Goal: Information Seeking & Learning: Learn about a topic

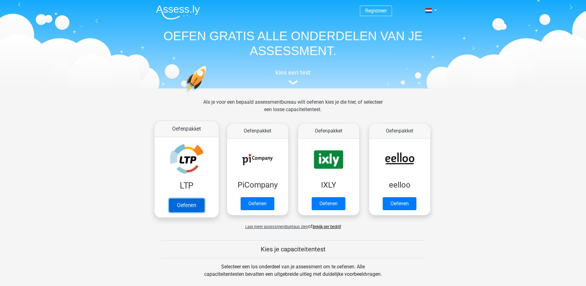
click at [187, 200] on link "Oefenen" at bounding box center [186, 205] width 35 height 14
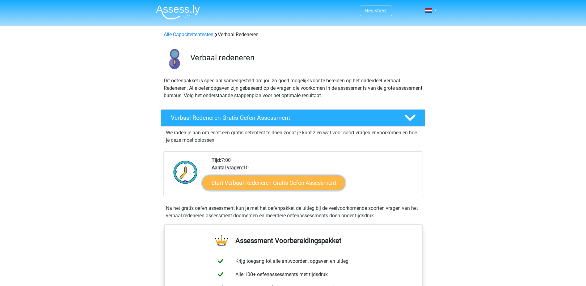
click at [324, 180] on link "Start Verbaal Redeneren Gratis Oefen Assessment" at bounding box center [273, 182] width 143 height 15
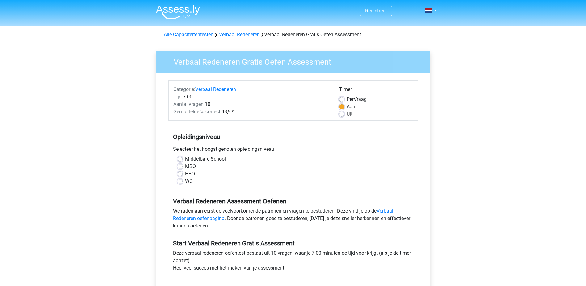
click at [192, 172] on label "HBO" at bounding box center [190, 173] width 10 height 7
click at [183, 172] on input "HBO" at bounding box center [180, 173] width 5 height 6
radio input "true"
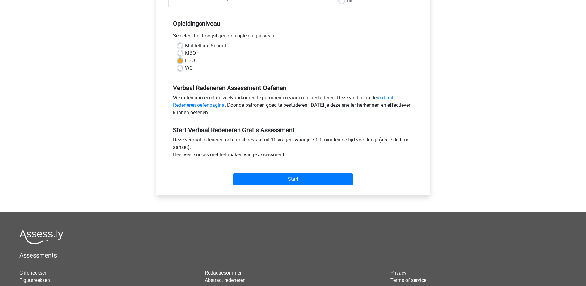
scroll to position [124, 0]
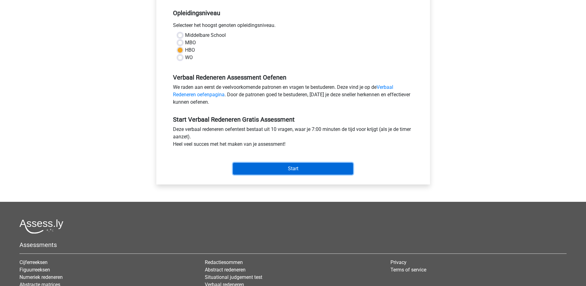
click at [303, 169] on input "Start" at bounding box center [293, 169] width 120 height 12
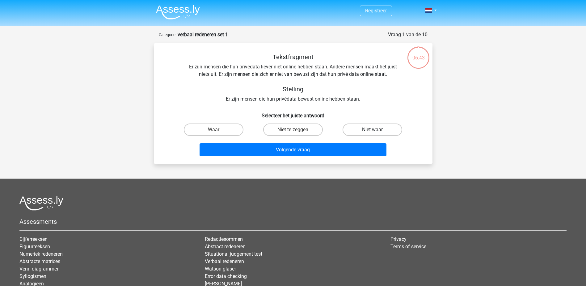
click at [371, 127] on label "Niet waar" at bounding box center [373, 129] width 60 height 12
click at [373, 129] on input "Niet waar" at bounding box center [375, 131] width 4 height 4
radio input "true"
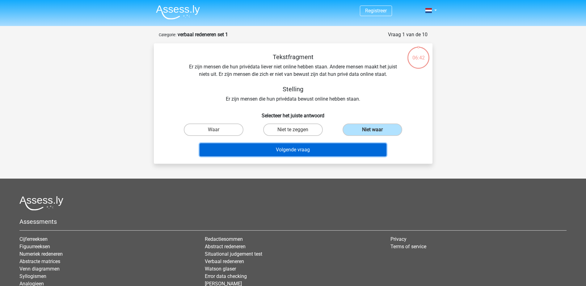
click at [308, 152] on button "Volgende vraag" at bounding box center [293, 149] width 187 height 13
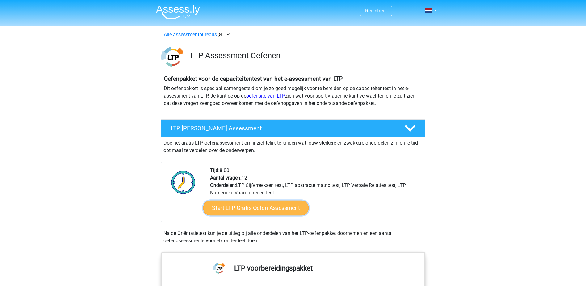
click at [261, 206] on link "Start LTP Gratis Oefen Assessment" at bounding box center [256, 207] width 106 height 15
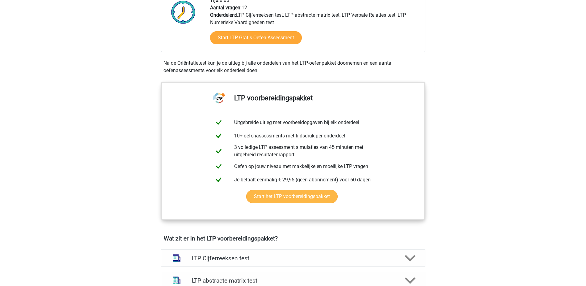
scroll to position [62, 0]
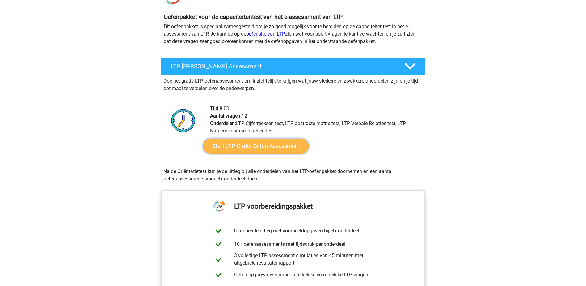
click at [252, 144] on link "Start LTP Gratis Oefen Assessment" at bounding box center [256, 145] width 106 height 15
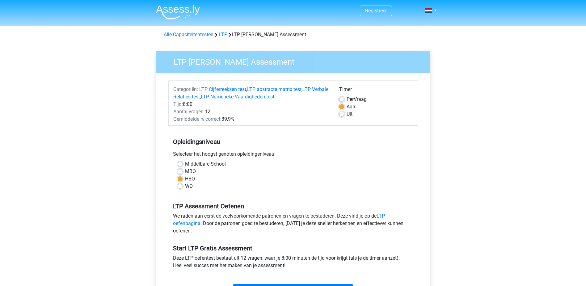
click at [353, 98] on span "Per" at bounding box center [350, 99] width 7 height 6
click at [344, 98] on input "Per Vraag" at bounding box center [341, 98] width 5 height 6
radio input "true"
click at [349, 106] on label "Aan" at bounding box center [351, 106] width 9 height 7
click at [344, 106] on input "Aan" at bounding box center [341, 106] width 5 height 6
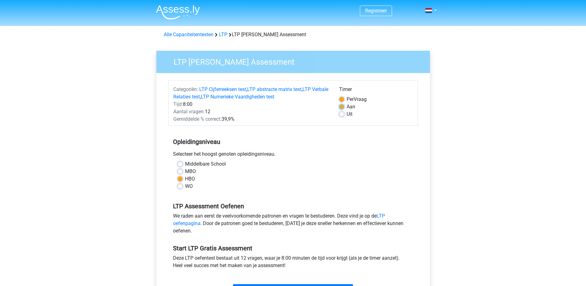
radio input "true"
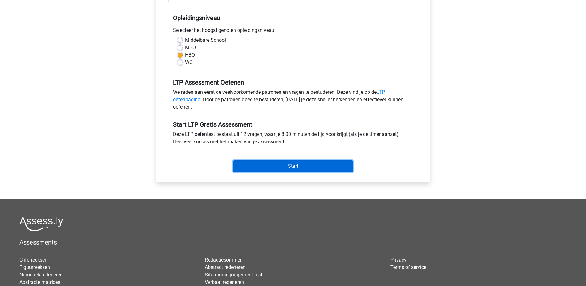
click at [294, 165] on input "Start" at bounding box center [293, 166] width 120 height 12
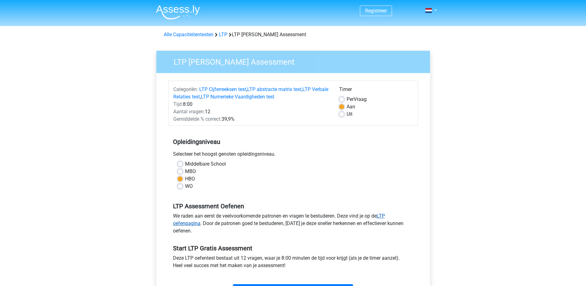
scroll to position [124, 0]
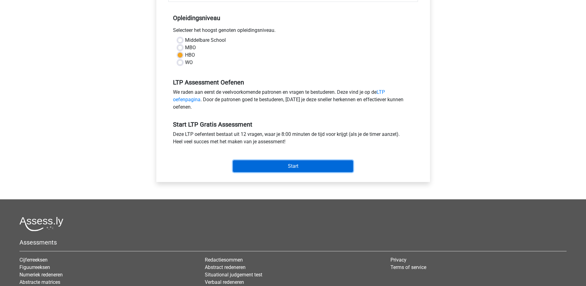
click at [312, 166] on input "Start" at bounding box center [293, 166] width 120 height 12
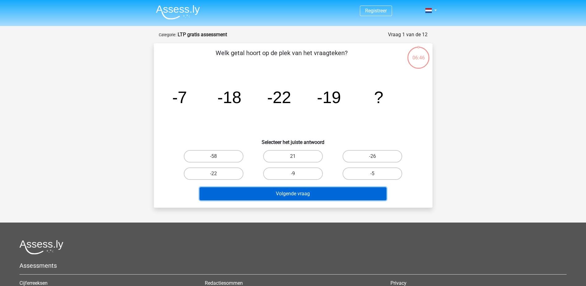
click at [320, 194] on button "Volgende vraag" at bounding box center [293, 193] width 187 height 13
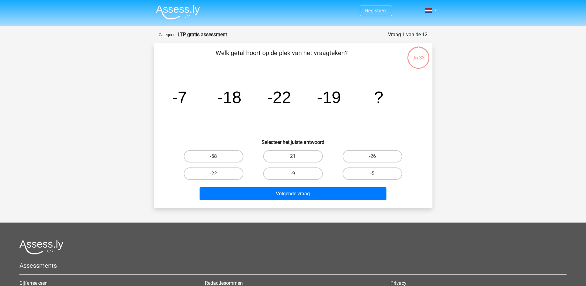
click at [171, 125] on icon "image/svg+xml -7 -18 -22 -19 ?" at bounding box center [293, 103] width 249 height 62
click at [369, 155] on label "-26" at bounding box center [373, 156] width 60 height 12
click at [373, 156] on input "-26" at bounding box center [375, 158] width 4 height 4
radio input "true"
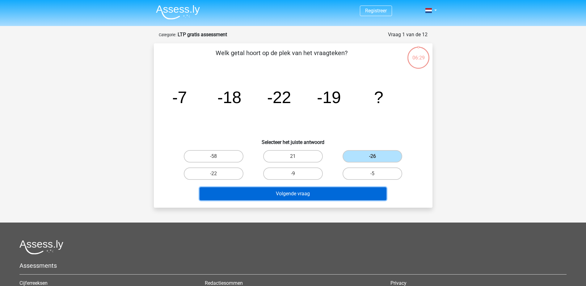
click at [311, 193] on button "Volgende vraag" at bounding box center [293, 193] width 187 height 13
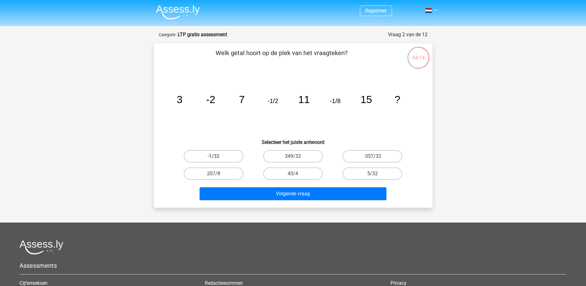
click at [221, 156] on label "-1/32" at bounding box center [214, 156] width 60 height 12
click at [218, 156] on input "-1/32" at bounding box center [216, 158] width 4 height 4
radio input "true"
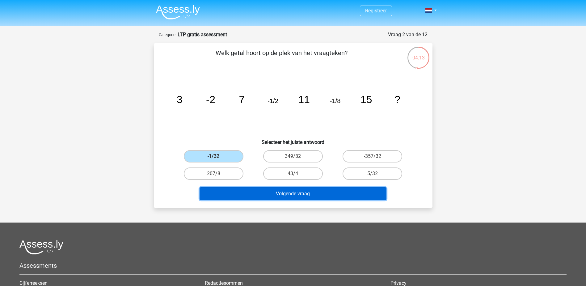
click at [305, 193] on button "Volgende vraag" at bounding box center [293, 193] width 187 height 13
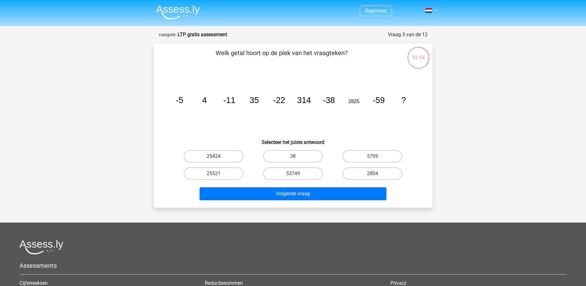
click at [226, 155] on label "25424" at bounding box center [214, 156] width 60 height 12
click at [218, 156] on input "25424" at bounding box center [216, 158] width 4 height 4
radio input "true"
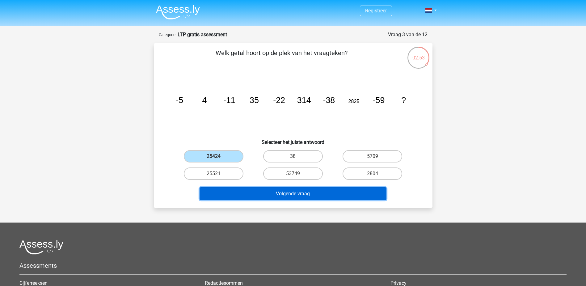
click at [283, 192] on button "Volgende vraag" at bounding box center [293, 193] width 187 height 13
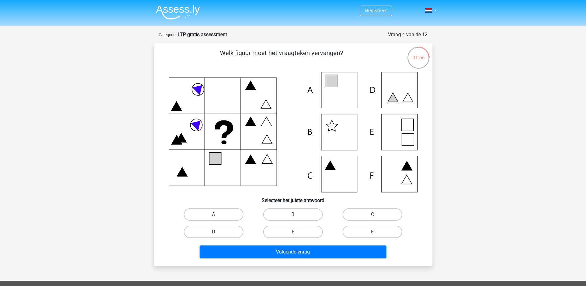
click at [294, 232] on input "E" at bounding box center [295, 233] width 4 height 4
radio input "true"
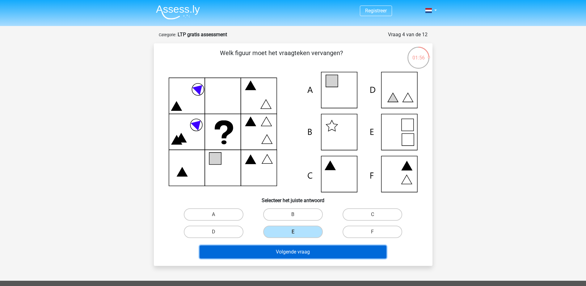
click at [304, 253] on button "Volgende vraag" at bounding box center [293, 251] width 187 height 13
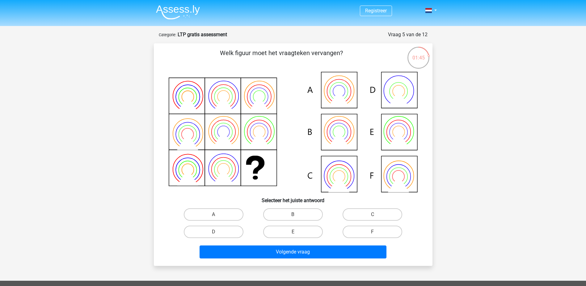
click at [397, 130] on icon at bounding box center [293, 132] width 249 height 120
click at [295, 231] on label "E" at bounding box center [293, 231] width 60 height 12
click at [295, 231] on input "E" at bounding box center [295, 233] width 4 height 4
radio input "true"
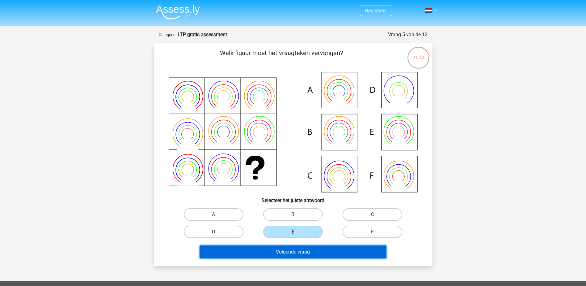
click at [298, 252] on button "Volgende vraag" at bounding box center [293, 251] width 187 height 13
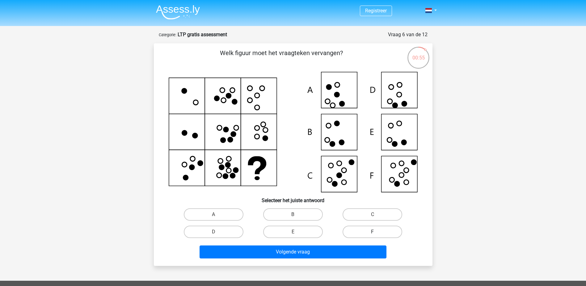
click at [373, 228] on label "F" at bounding box center [373, 231] width 60 height 12
click at [373, 231] on input "F" at bounding box center [375, 233] width 4 height 4
radio input "true"
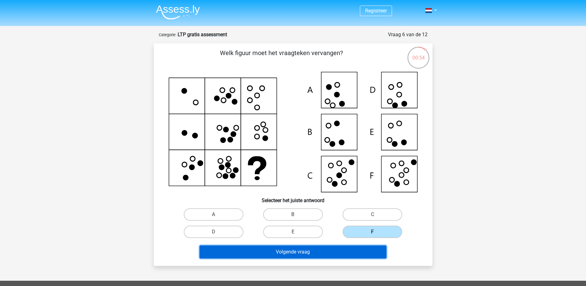
click at [338, 254] on button "Volgende vraag" at bounding box center [293, 251] width 187 height 13
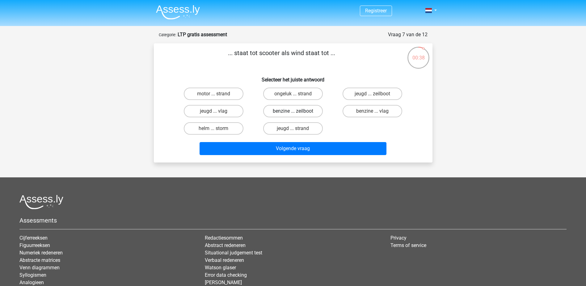
click at [309, 111] on label "benzine ... zeilboot" at bounding box center [293, 111] width 60 height 12
click at [297, 111] on input "benzine ... zeilboot" at bounding box center [295, 113] width 4 height 4
radio input "true"
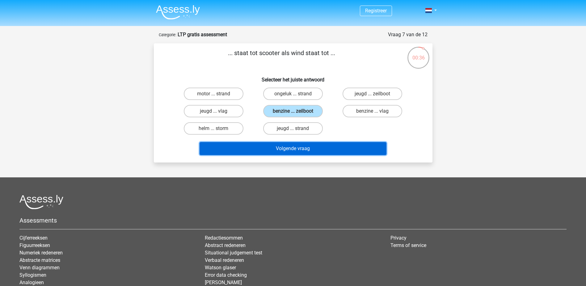
click at [347, 146] on button "Volgende vraag" at bounding box center [293, 148] width 187 height 13
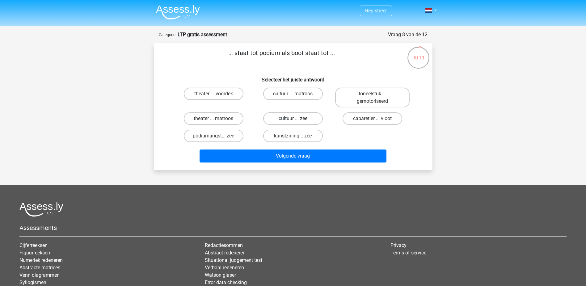
click at [310, 120] on label "cultuur ... zee" at bounding box center [293, 118] width 60 height 12
click at [297, 120] on input "cultuur ... zee" at bounding box center [295, 120] width 4 height 4
radio input "true"
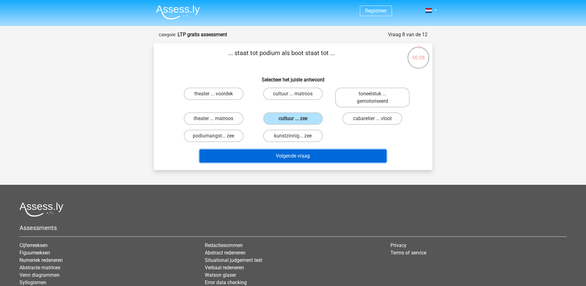
click at [321, 156] on button "Volgende vraag" at bounding box center [293, 155] width 187 height 13
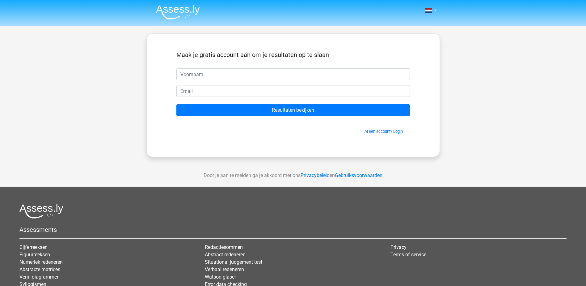
click at [295, 74] on input "text" at bounding box center [293, 74] width 234 height 12
type input "[PERSON_NAME]"
click at [215, 91] on input "email" at bounding box center [293, 91] width 234 height 12
type input "jessica@groenoordzorgt.nl"
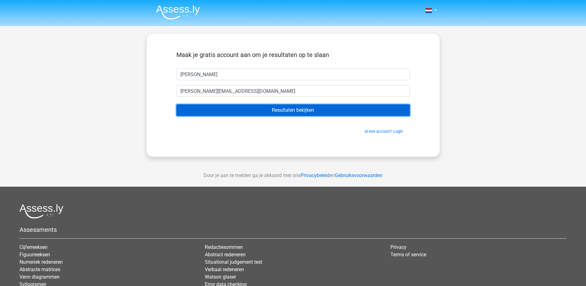
click at [302, 108] on input "Resultaten bekijken" at bounding box center [293, 110] width 234 height 12
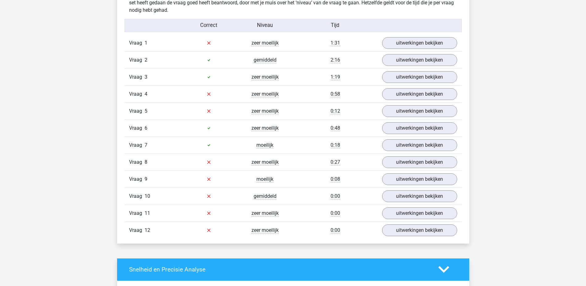
scroll to position [680, 0]
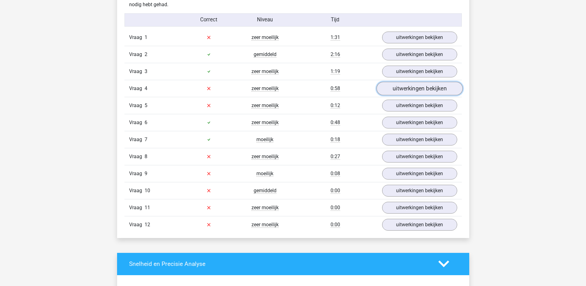
click at [406, 83] on link "uitwerkingen bekijken" at bounding box center [419, 89] width 86 height 14
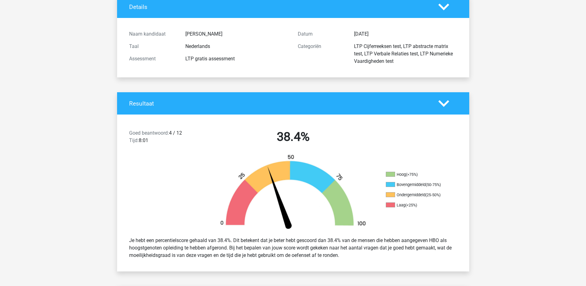
scroll to position [0, 0]
